Goal: Task Accomplishment & Management: Manage account settings

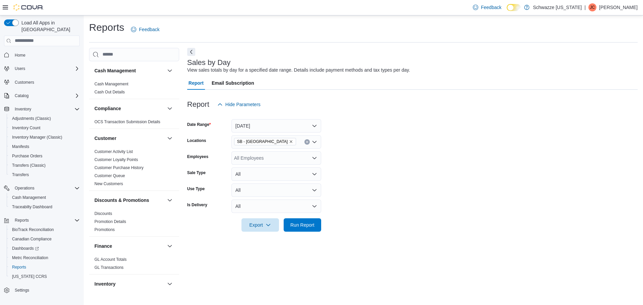
scroll to position [335, 0]
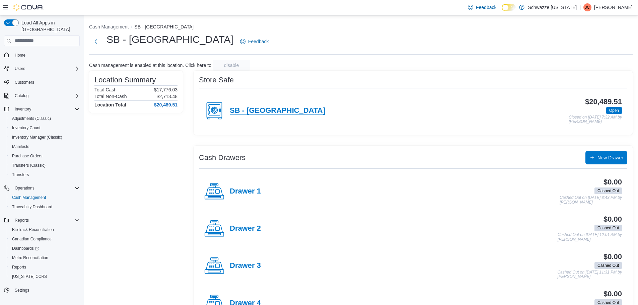
click at [271, 108] on h4 "SB - [GEOGRAPHIC_DATA]" at bounding box center [277, 111] width 95 height 9
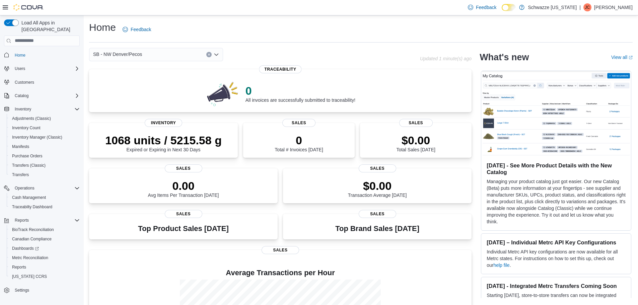
click at [208, 53] on icon "Clear input" at bounding box center [209, 54] width 3 height 3
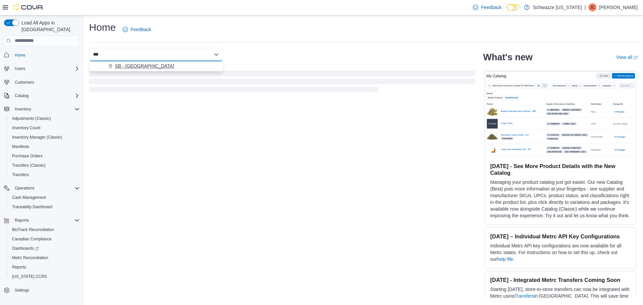
type input "***"
click at [179, 67] on div "SB - [GEOGRAPHIC_DATA]" at bounding box center [160, 66] width 118 height 7
click at [198, 152] on div "SB - [GEOGRAPHIC_DATA] What's new View all (opens in a new tab or window) [DATE…" at bounding box center [363, 173] width 549 height 250
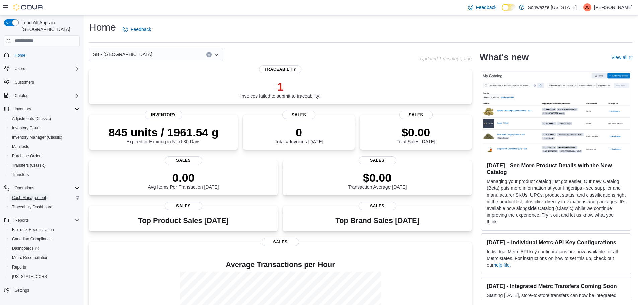
click at [33, 195] on span "Cash Management" at bounding box center [29, 197] width 34 height 5
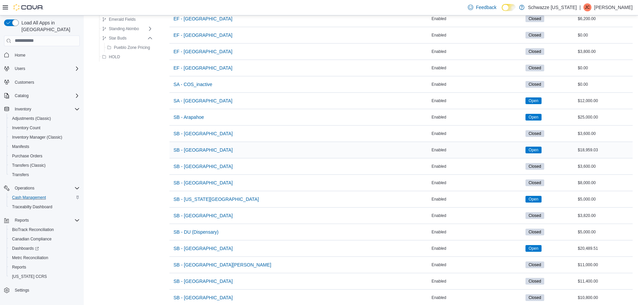
scroll to position [100, 0]
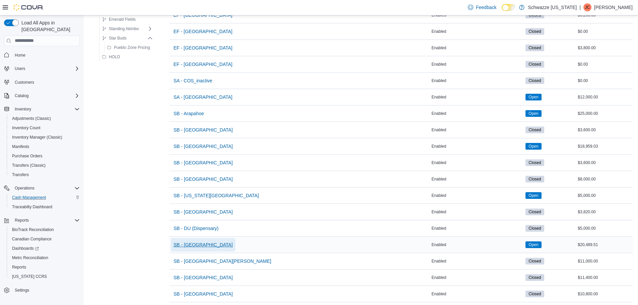
click at [191, 247] on span "SB - [GEOGRAPHIC_DATA]" at bounding box center [203, 245] width 59 height 7
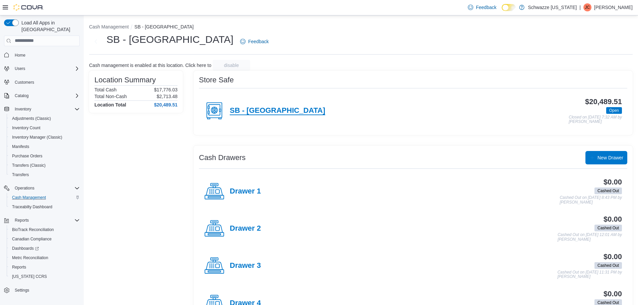
click at [257, 113] on h4 "SB - [GEOGRAPHIC_DATA]" at bounding box center [277, 111] width 95 height 9
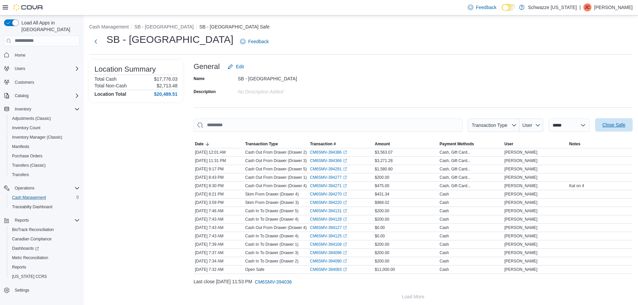
click at [613, 122] on span "Close Safe" at bounding box center [614, 125] width 23 height 7
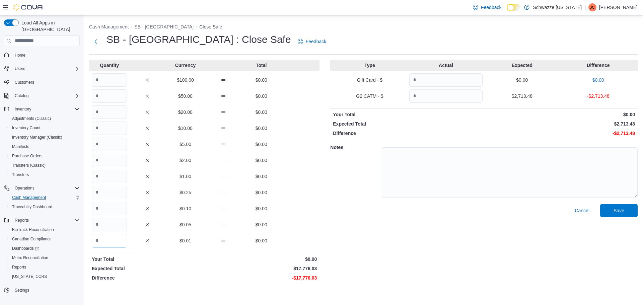
click at [94, 247] on input "Quantity" at bounding box center [109, 240] width 35 height 13
type input "*******"
click at [428, 95] on input "Quantity" at bounding box center [445, 95] width 73 height 13
type input "*******"
click at [629, 225] on div "Cancel Save" at bounding box center [484, 244] width 308 height 80
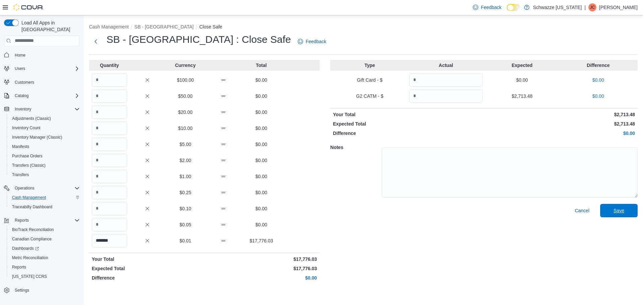
click at [627, 209] on span "Save" at bounding box center [618, 210] width 29 height 13
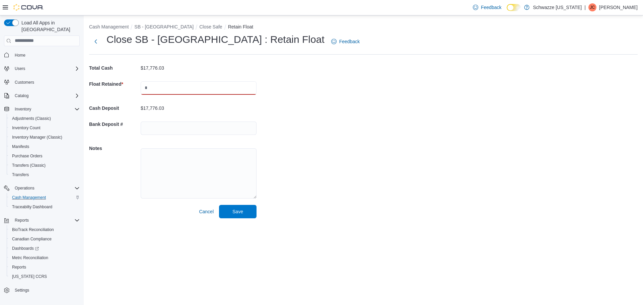
drag, startPoint x: 195, startPoint y: 90, endPoint x: 192, endPoint y: 94, distance: 4.8
click at [194, 92] on input "text" at bounding box center [199, 87] width 116 height 13
type input "*****"
click at [239, 207] on span "Save" at bounding box center [237, 211] width 29 height 13
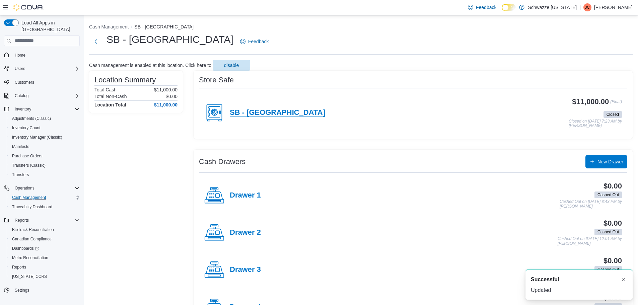
click at [258, 113] on h4 "SB - [GEOGRAPHIC_DATA]" at bounding box center [277, 113] width 95 height 9
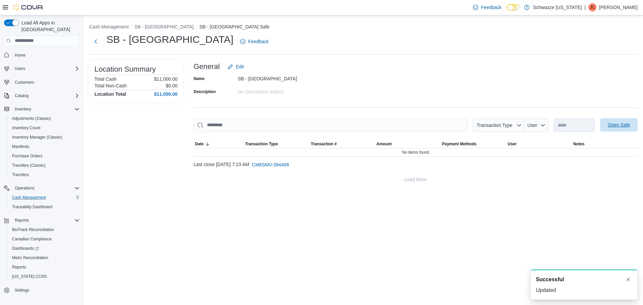
click at [623, 121] on span "Open Safe" at bounding box center [618, 124] width 29 height 13
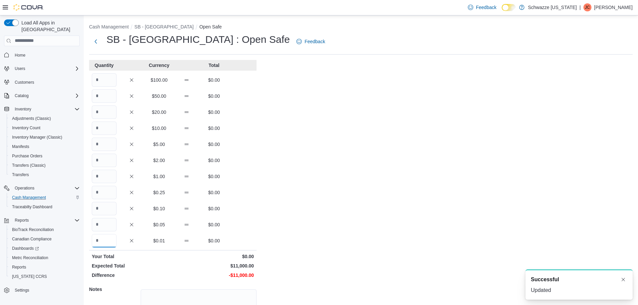
click at [101, 239] on input "Quantity" at bounding box center [104, 240] width 25 height 13
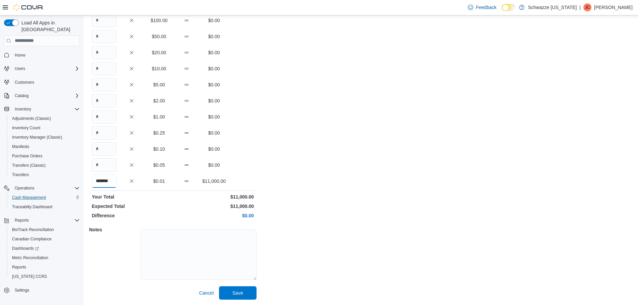
scroll to position [0, 1]
type input "*******"
click at [234, 292] on span "Save" at bounding box center [237, 292] width 11 height 7
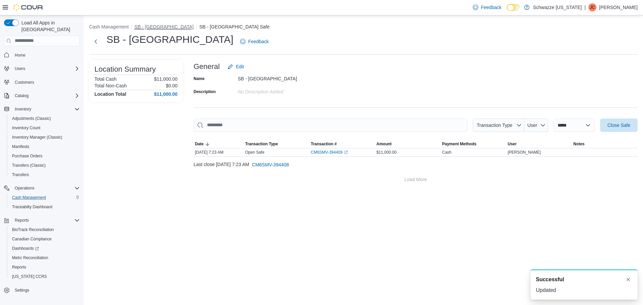
click at [170, 25] on button "SB - [GEOGRAPHIC_DATA]" at bounding box center [163, 26] width 59 height 5
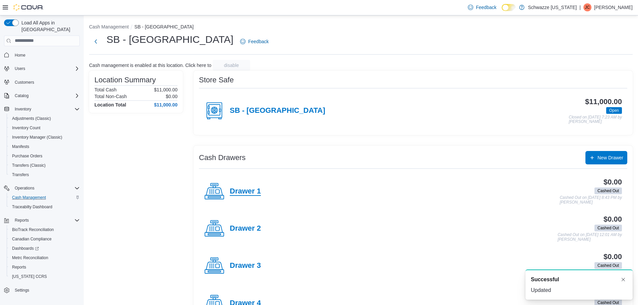
click at [245, 188] on h4 "Drawer 1" at bounding box center [245, 191] width 31 height 9
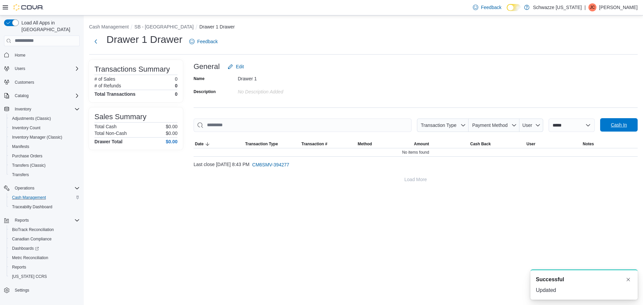
click at [622, 124] on span "Cash In" at bounding box center [619, 125] width 16 height 7
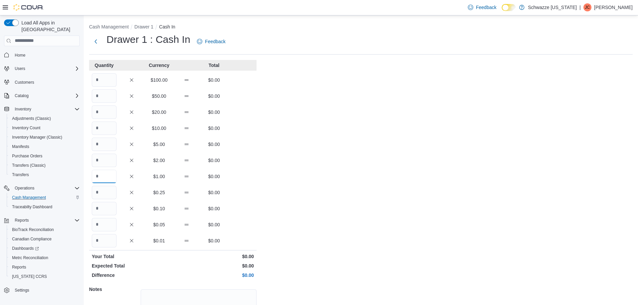
click at [98, 179] on input "Quantity" at bounding box center [104, 176] width 25 height 13
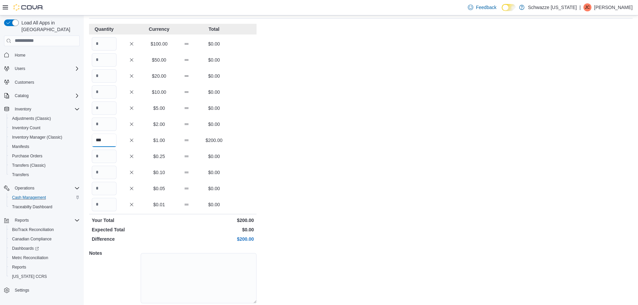
scroll to position [60, 0]
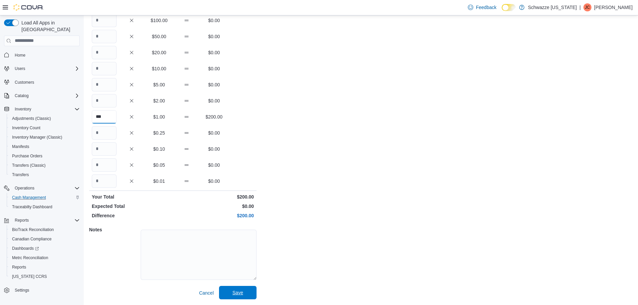
type input "***"
click at [241, 287] on span "Save" at bounding box center [237, 292] width 29 height 13
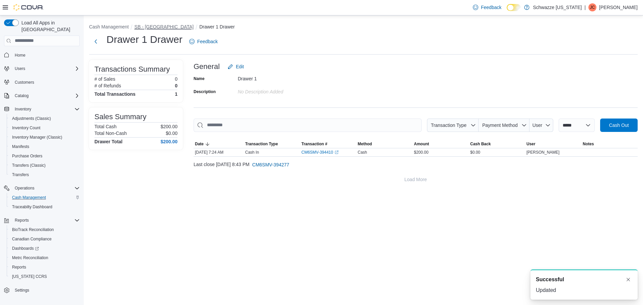
drag, startPoint x: 164, startPoint y: 26, endPoint x: 163, endPoint y: 31, distance: 4.5
click at [164, 26] on button "SB - [GEOGRAPHIC_DATA]" at bounding box center [163, 26] width 59 height 5
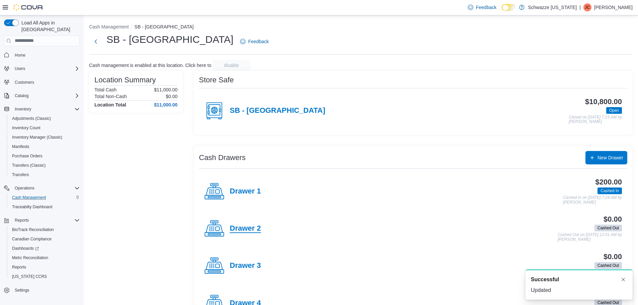
click at [240, 230] on h4 "Drawer 2" at bounding box center [245, 228] width 31 height 9
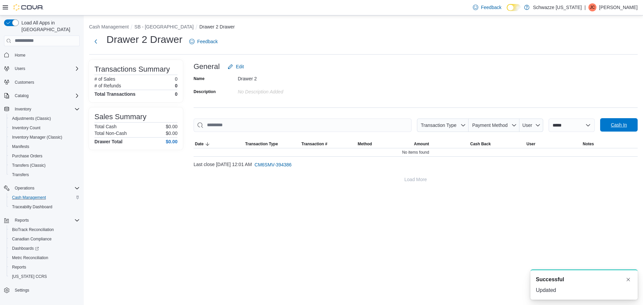
click at [622, 125] on span "Cash In" at bounding box center [619, 125] width 16 height 7
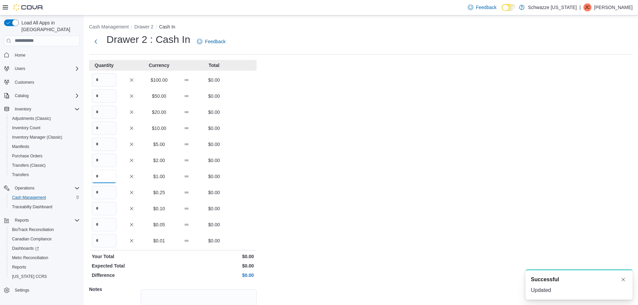
click at [110, 180] on input "Quantity" at bounding box center [104, 176] width 25 height 13
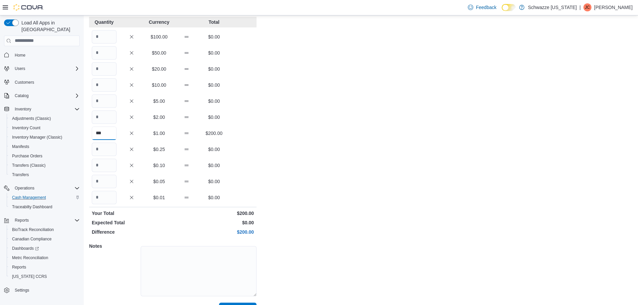
scroll to position [60, 0]
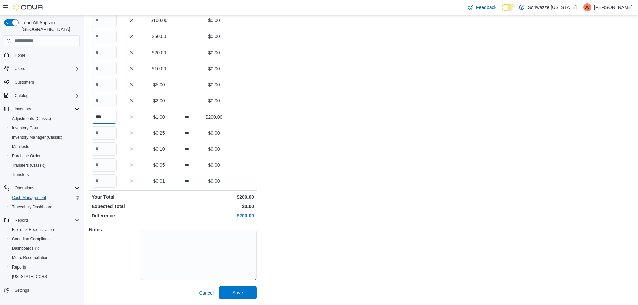
type input "***"
click at [230, 287] on span "Save" at bounding box center [237, 292] width 29 height 13
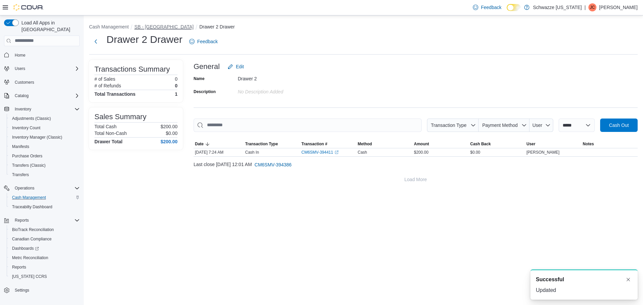
click at [145, 26] on button "SB - [GEOGRAPHIC_DATA]" at bounding box center [163, 26] width 59 height 5
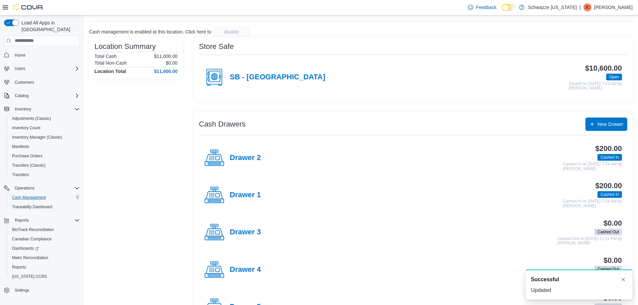
scroll to position [65, 0]
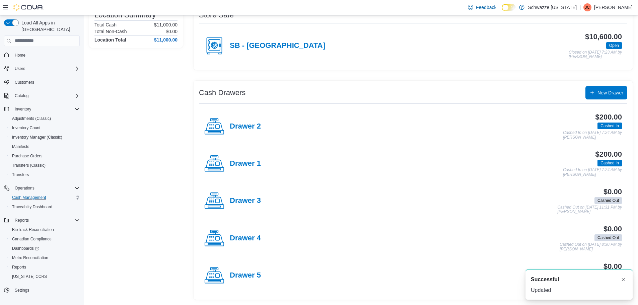
click at [236, 200] on h4 "Drawer 3" at bounding box center [245, 201] width 31 height 9
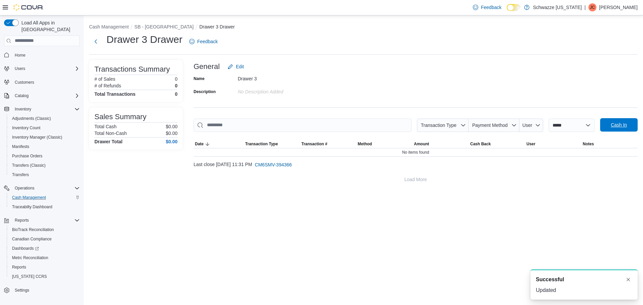
click at [621, 124] on span "Cash In" at bounding box center [619, 125] width 16 height 7
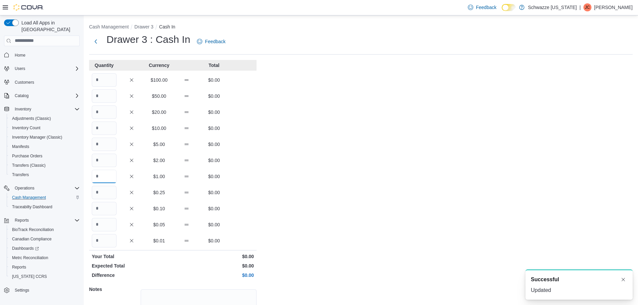
click at [99, 178] on input "Quantity" at bounding box center [104, 176] width 25 height 13
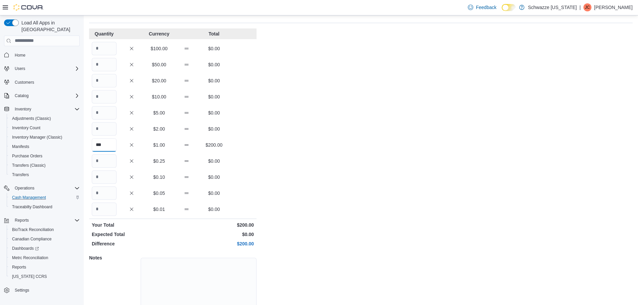
scroll to position [60, 0]
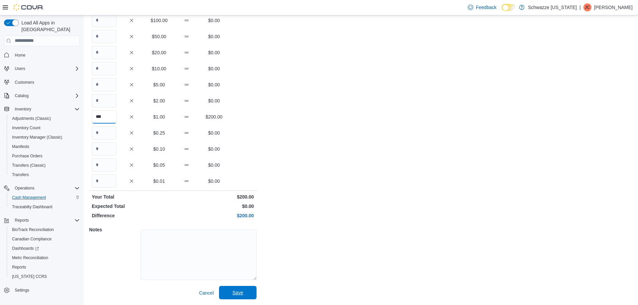
type input "***"
click at [235, 292] on span "Save" at bounding box center [237, 292] width 11 height 7
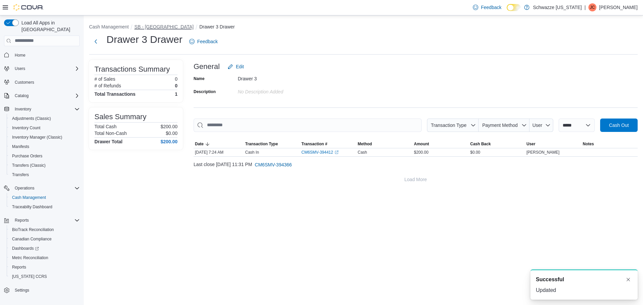
click at [153, 29] on button "SB - [GEOGRAPHIC_DATA]" at bounding box center [163, 26] width 59 height 5
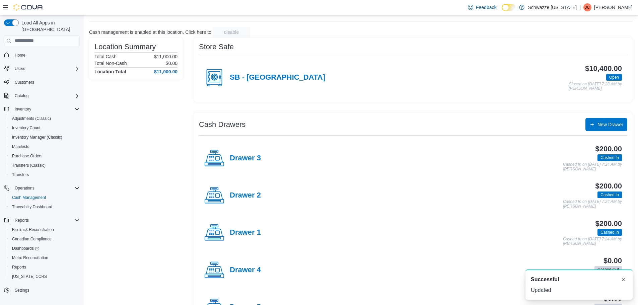
scroll to position [65, 0]
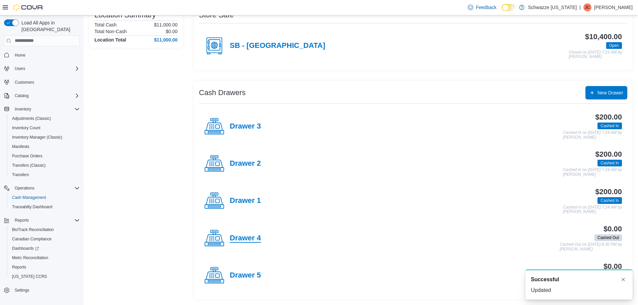
click at [247, 242] on h4 "Drawer 4" at bounding box center [245, 238] width 31 height 9
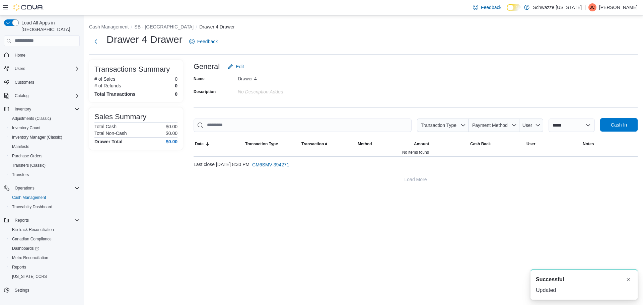
click at [601, 125] on button "Cash In" at bounding box center [619, 124] width 38 height 13
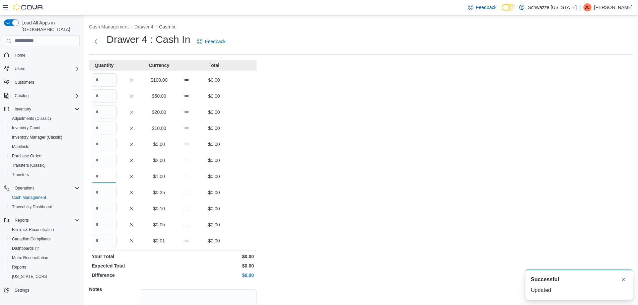
click at [105, 175] on input "Quantity" at bounding box center [104, 176] width 25 height 13
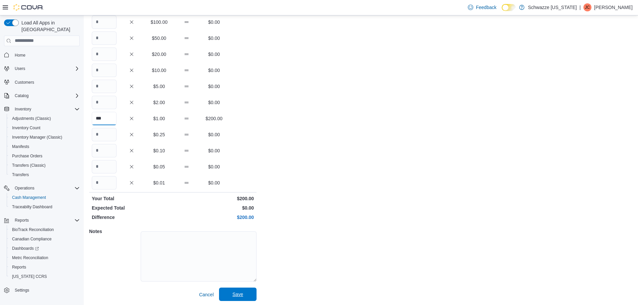
scroll to position [60, 0]
type input "***"
click at [234, 288] on span "Save" at bounding box center [237, 292] width 29 height 13
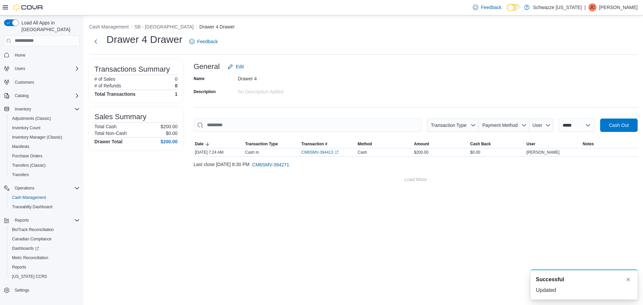
click at [165, 30] on li "SB - [GEOGRAPHIC_DATA]" at bounding box center [166, 26] width 65 height 7
click at [165, 28] on button "SB - [GEOGRAPHIC_DATA]" at bounding box center [163, 26] width 59 height 5
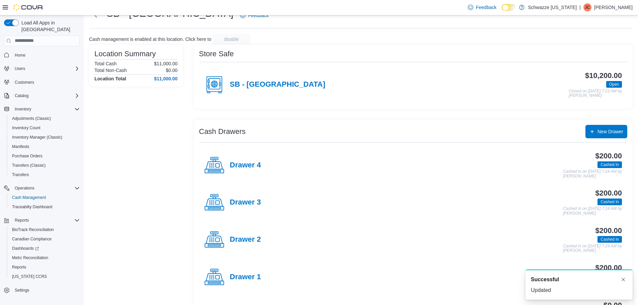
scroll to position [65, 0]
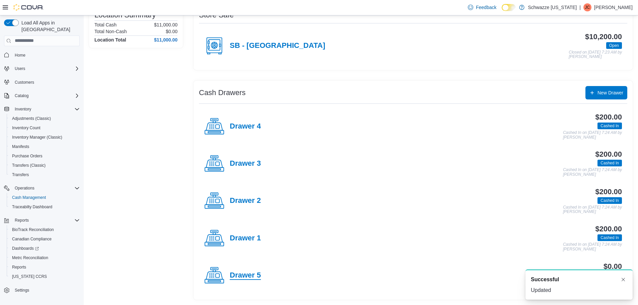
click at [249, 272] on h4 "Drawer 5" at bounding box center [245, 275] width 31 height 9
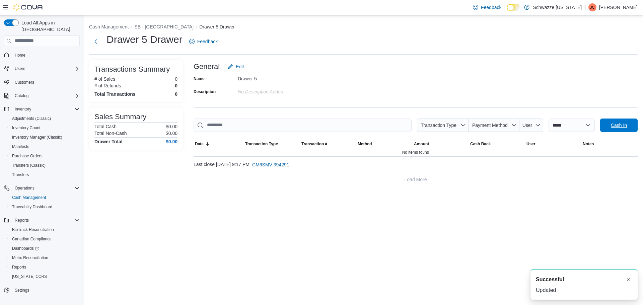
click at [609, 132] on span "Cash In" at bounding box center [618, 125] width 29 height 13
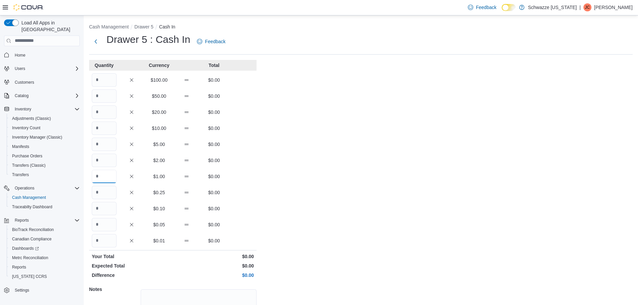
click at [108, 179] on input "Quantity" at bounding box center [104, 176] width 25 height 13
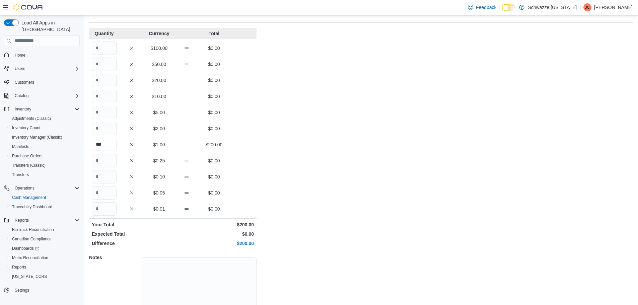
scroll to position [60, 0]
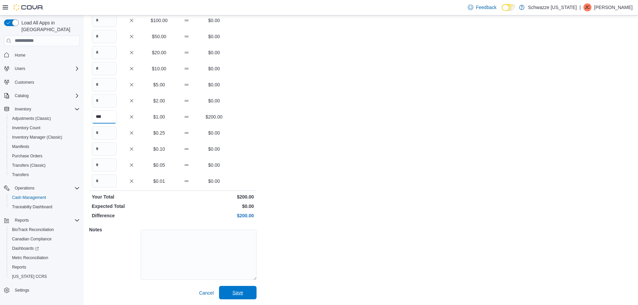
type input "***"
click at [234, 294] on span "Save" at bounding box center [237, 292] width 11 height 7
